Goal: Transaction & Acquisition: Purchase product/service

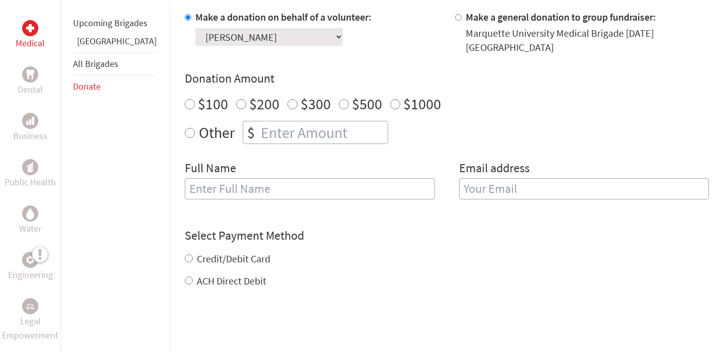
scroll to position [312, 0]
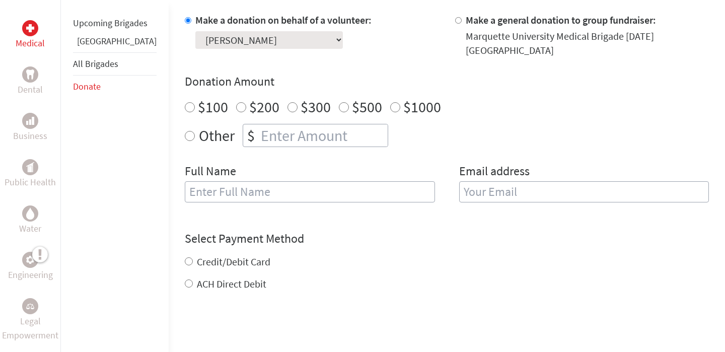
radio input "true"
click at [263, 126] on input "number" at bounding box center [323, 135] width 129 height 22
type input "400"
type input "L"
type input "[PERSON_NAME]"
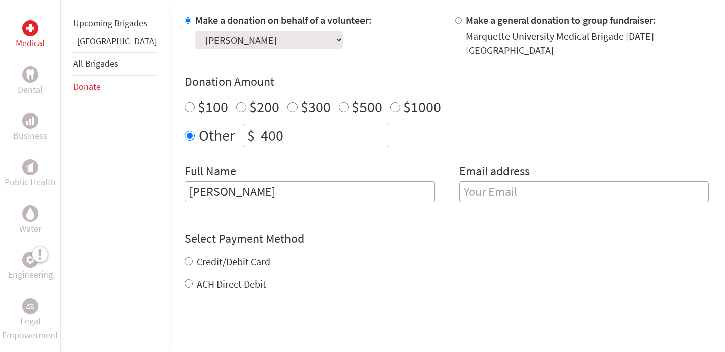
click at [458, 231] on h4 "Select Payment Method" at bounding box center [447, 239] width 524 height 16
type input "alexand"
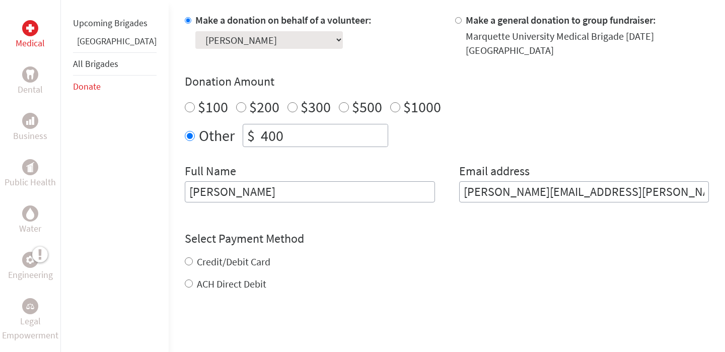
type input "[PERSON_NAME][EMAIL_ADDRESS][PERSON_NAME][DOMAIN_NAME]"
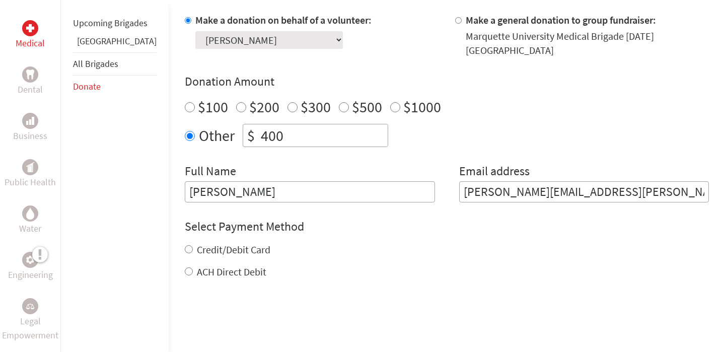
click at [185, 272] on form "Make a donation on behalf of a volunteer: Select a volunteer... [PERSON_NAME] […" at bounding box center [447, 207] width 524 height 388
click at [185, 267] on input "ACH Direct Debit" at bounding box center [189, 271] width 8 height 8
radio input "true"
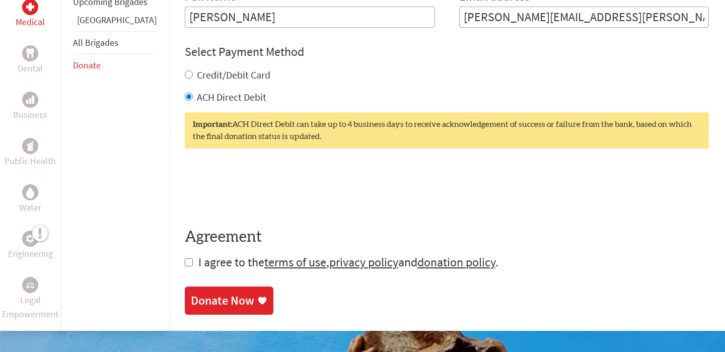
scroll to position [488, 0]
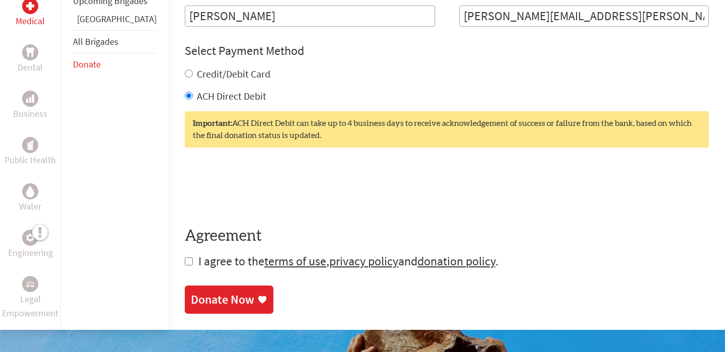
click at [185, 257] on input "checkbox" at bounding box center [189, 261] width 8 height 8
checkbox input "true"
click at [191, 292] on div "Donate Now" at bounding box center [222, 300] width 63 height 16
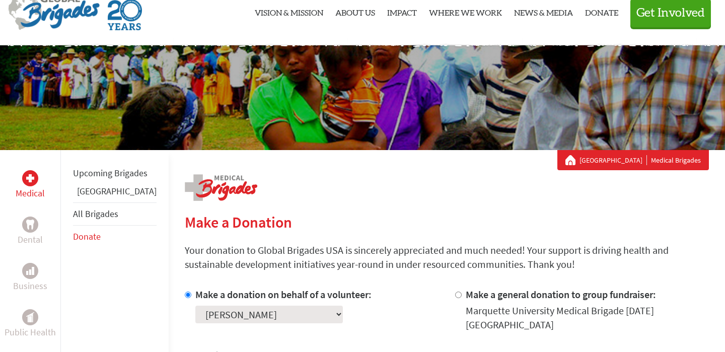
scroll to position [46, 0]
